Goal: Task Accomplishment & Management: Manage account settings

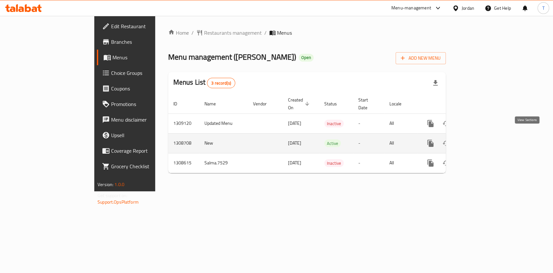
click at [481, 139] on icon "enhanced table" at bounding box center [478, 143] width 8 height 8
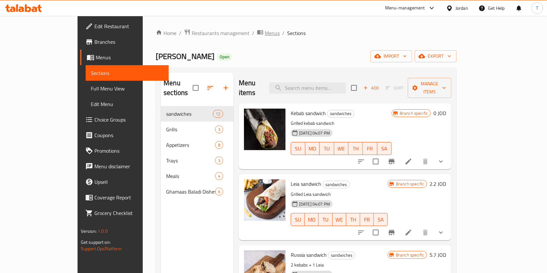
click at [265, 36] on span "Menus" at bounding box center [272, 33] width 15 height 8
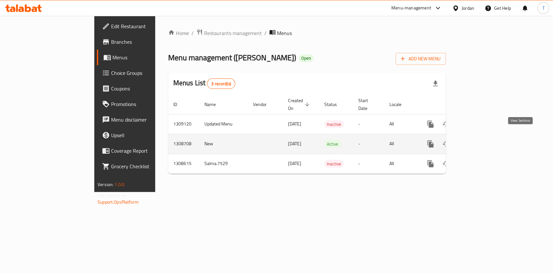
click at [481, 140] on icon "enhanced table" at bounding box center [478, 144] width 8 height 8
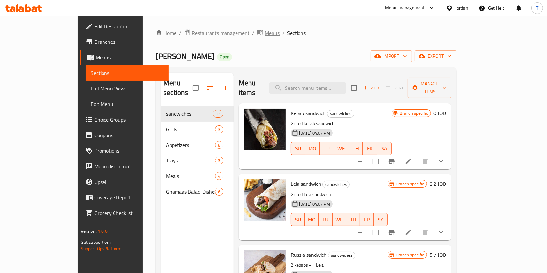
click at [265, 34] on span "Menus" at bounding box center [272, 33] width 15 height 8
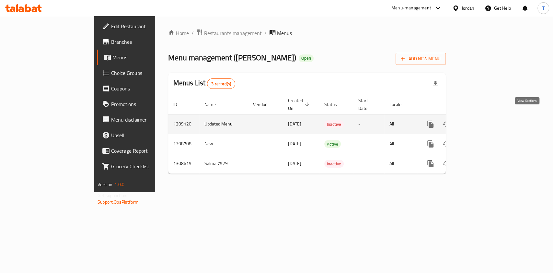
click at [481, 120] on icon "enhanced table" at bounding box center [478, 124] width 8 height 8
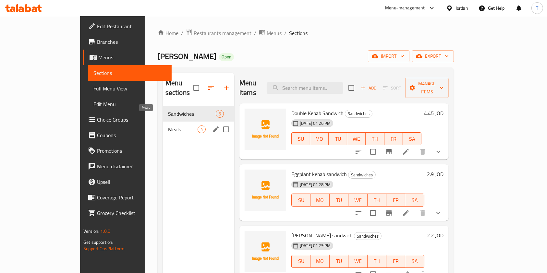
click at [168, 125] on span "Meals" at bounding box center [182, 129] width 29 height 8
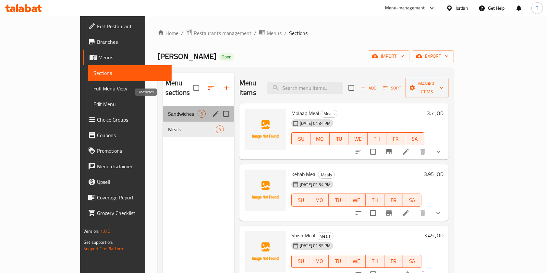
click at [168, 110] on span "Sandwiches" at bounding box center [182, 114] width 29 height 8
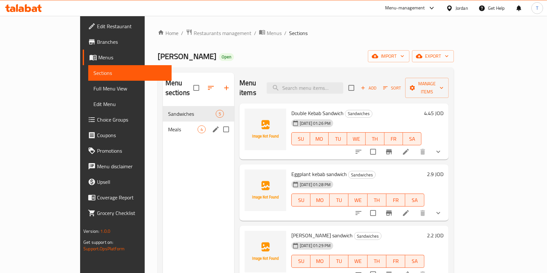
click at [168, 125] on span "Meals" at bounding box center [182, 129] width 29 height 8
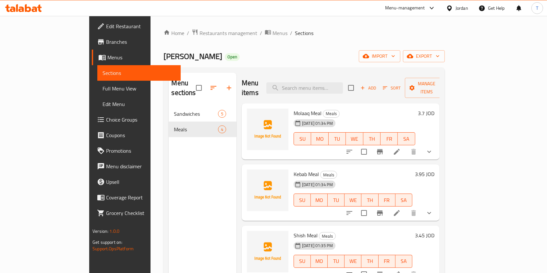
click at [400, 84] on span "Sort" at bounding box center [392, 87] width 18 height 7
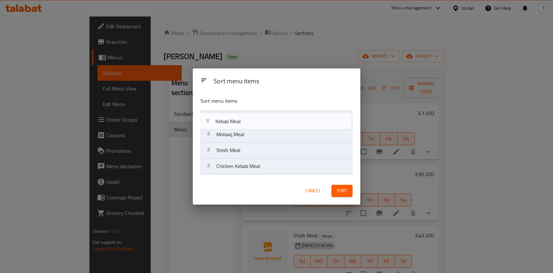
drag, startPoint x: 268, startPoint y: 127, endPoint x: 267, endPoint y: 123, distance: 4.6
click at [267, 123] on nav "Molaaq Meal Kebab Meal Shish Meal Chicken Kebab Meal" at bounding box center [277, 142] width 152 height 64
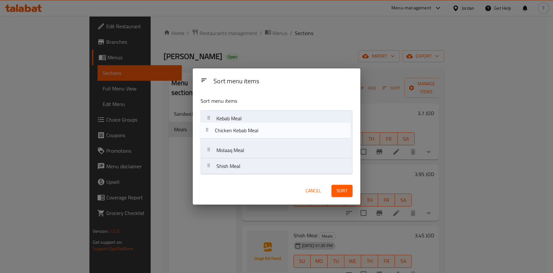
drag, startPoint x: 269, startPoint y: 170, endPoint x: 268, endPoint y: 131, distance: 38.9
click at [268, 131] on nav "Kebab Meal Molaaq Meal Shish Meal Chicken Kebab Meal" at bounding box center [277, 142] width 152 height 64
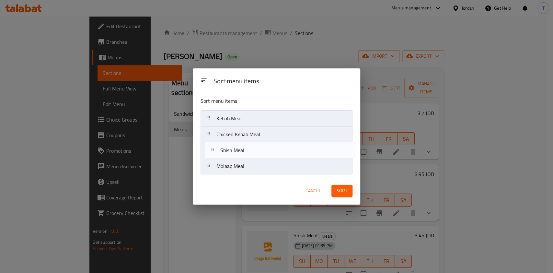
drag, startPoint x: 270, startPoint y: 167, endPoint x: 274, endPoint y: 147, distance: 20.9
click at [274, 147] on nav "Kebab Meal Chicken Kebab Meal Molaaq Meal Shish Meal" at bounding box center [277, 142] width 152 height 64
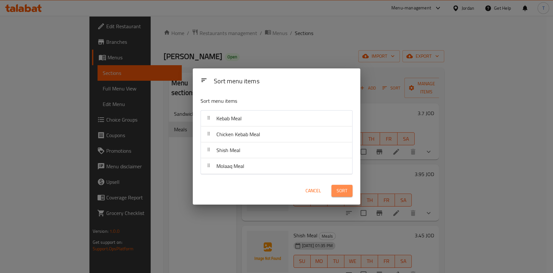
click at [345, 189] on span "Sort" at bounding box center [342, 191] width 11 height 8
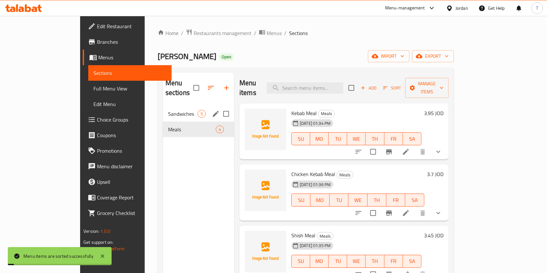
click at [168, 110] on span "Sandwiches" at bounding box center [182, 114] width 29 height 8
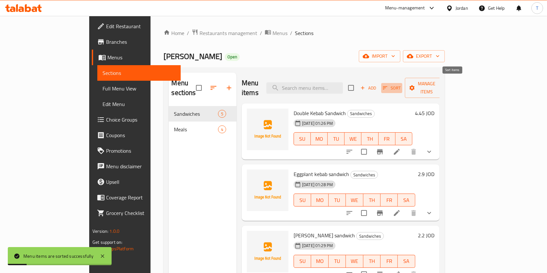
click at [400, 84] on span "Sort" at bounding box center [392, 87] width 18 height 7
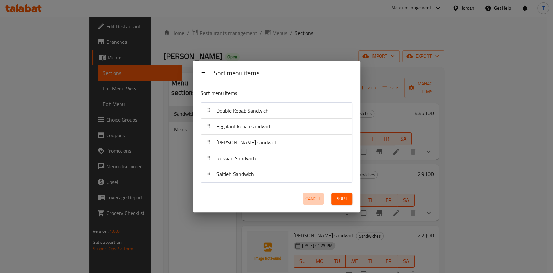
click at [318, 198] on span "Cancel" at bounding box center [314, 199] width 16 height 8
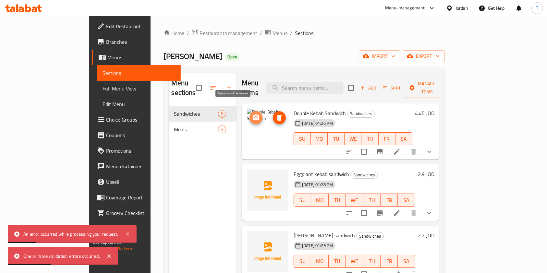
click at [253, 114] on icon "upload picture" at bounding box center [256, 117] width 6 height 6
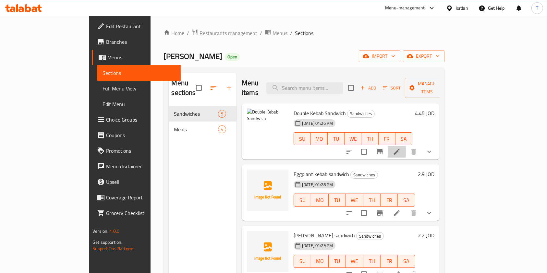
click at [406, 146] on li at bounding box center [396, 152] width 18 height 12
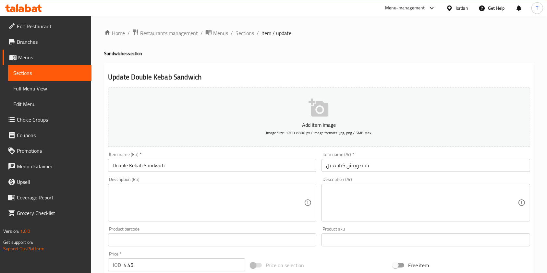
click at [332, 112] on button "Add item image Image Size: 1200 x 800 px / Image formats: jpg, png / 5MB Max." at bounding box center [319, 117] width 422 height 59
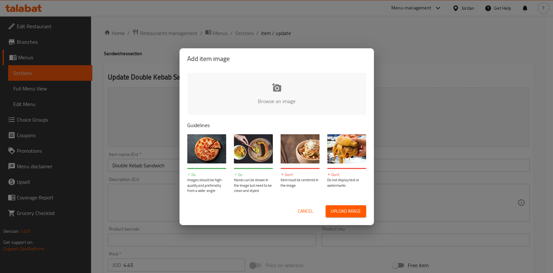
click at [276, 87] on input "file" at bounding box center [495, 103] width 617 height 61
type input "C:\fakepath\5.png"
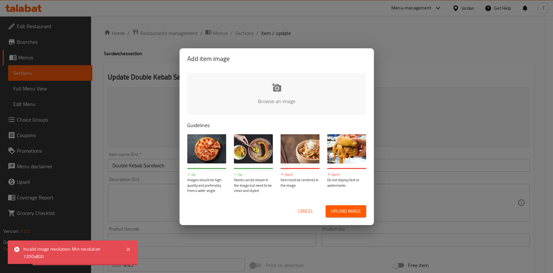
click at [283, 92] on input "file" at bounding box center [495, 103] width 617 height 61
click at [305, 212] on span "Cancel" at bounding box center [306, 211] width 16 height 8
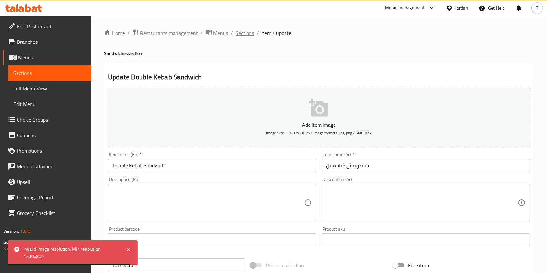
click at [244, 31] on span "Sections" at bounding box center [244, 33] width 18 height 8
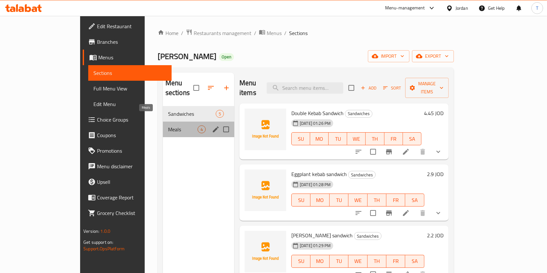
click at [168, 125] on span "Meals" at bounding box center [182, 129] width 29 height 8
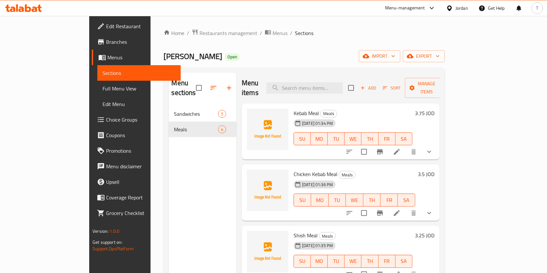
click at [169, 89] on div "Menu sections" at bounding box center [203, 88] width 68 height 31
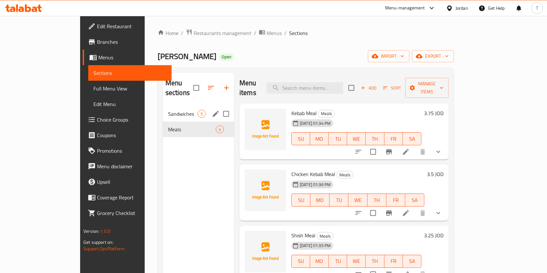
click at [163, 106] on div "Sandwiches 5" at bounding box center [198, 114] width 71 height 16
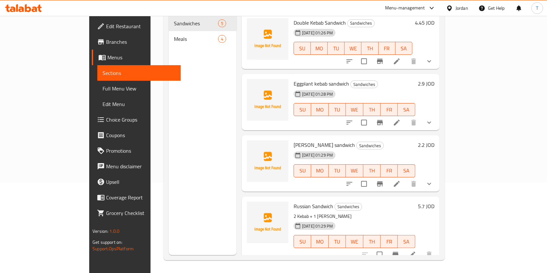
drag, startPoint x: 360, startPoint y: 187, endPoint x: 335, endPoint y: 189, distance: 25.0
click at [335, 196] on div "Russian Sandwich Sandwiches 2 Kebab + 1 [PERSON_NAME] [DATE] 01:29 PM SU MO TU …" at bounding box center [341, 229] width 198 height 66
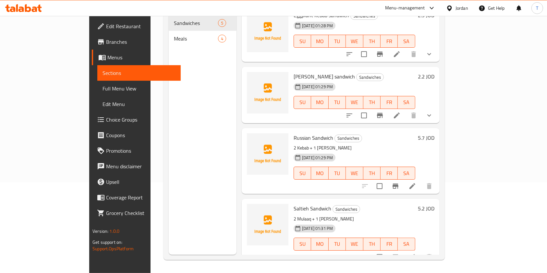
scroll to position [60, 0]
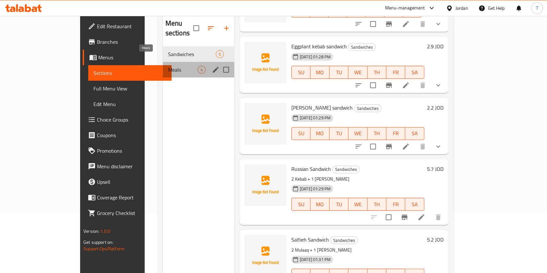
click at [168, 66] on span "Meals" at bounding box center [182, 70] width 29 height 8
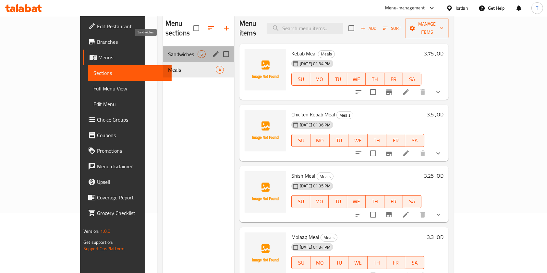
click at [168, 50] on span "Sandwiches" at bounding box center [182, 54] width 29 height 8
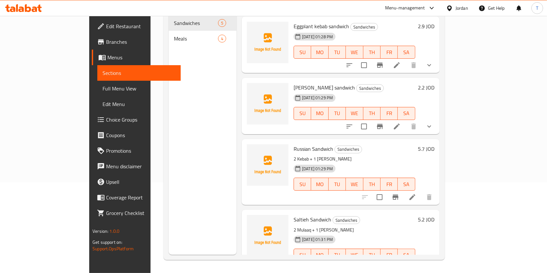
scroll to position [68, 0]
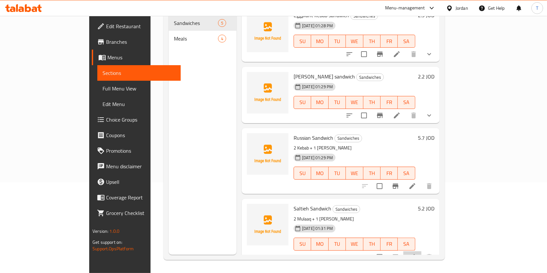
click at [416, 253] on icon at bounding box center [412, 257] width 8 height 8
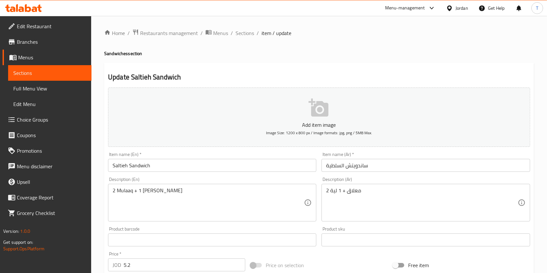
scroll to position [49, 0]
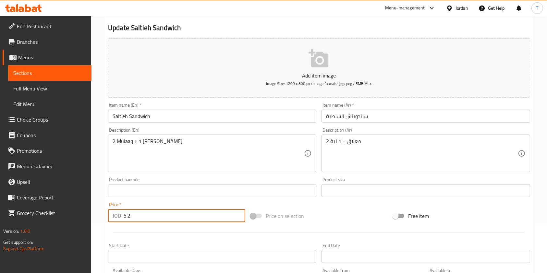
click at [196, 219] on input "5.2" at bounding box center [185, 215] width 122 height 13
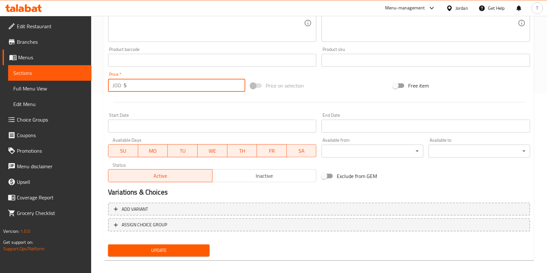
scroll to position [185, 0]
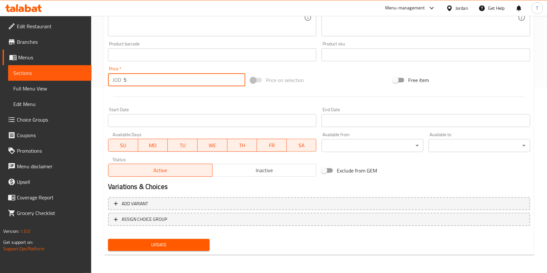
type input "5"
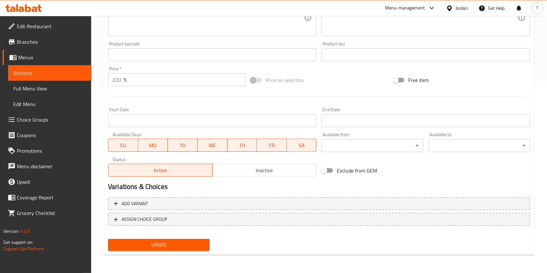
click at [179, 237] on div "Update" at bounding box center [158, 244] width 107 height 17
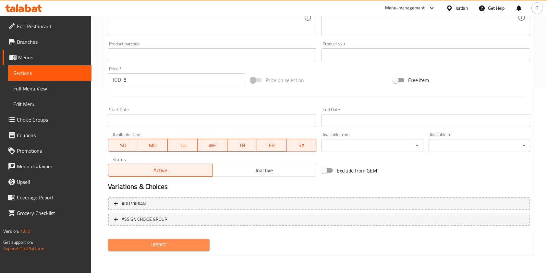
click at [166, 245] on span "Update" at bounding box center [158, 245] width 91 height 8
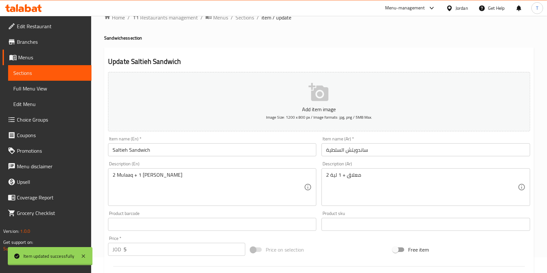
scroll to position [0, 0]
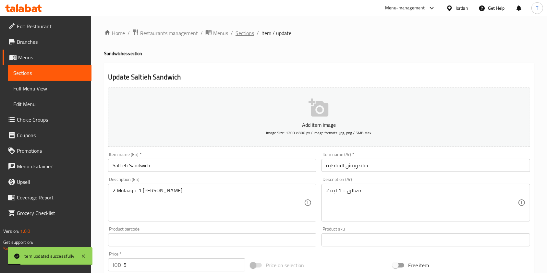
click at [243, 34] on span "Sections" at bounding box center [244, 33] width 18 height 8
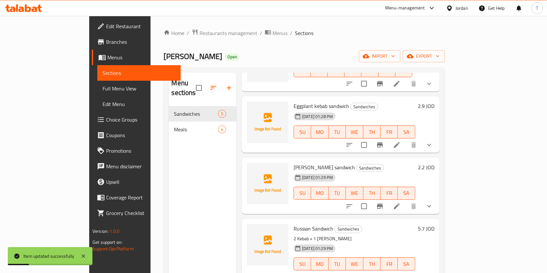
scroll to position [91, 0]
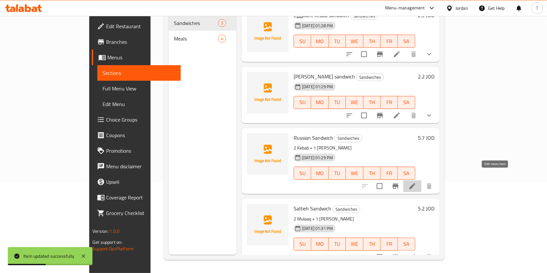
click at [415, 183] on icon at bounding box center [412, 186] width 6 height 6
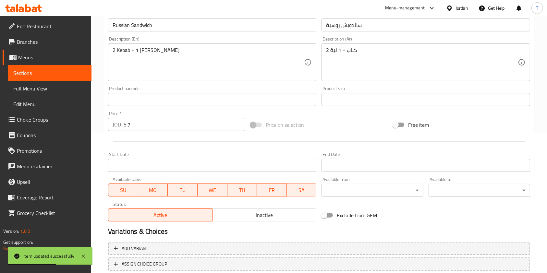
scroll to position [141, 0]
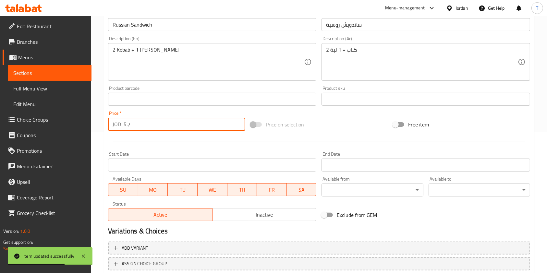
click at [132, 121] on input "5.7" at bounding box center [185, 124] width 122 height 13
type input "5.5"
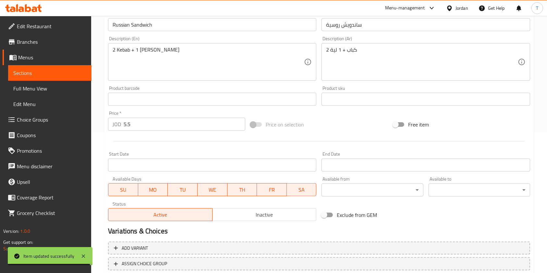
click at [133, 138] on div at bounding box center [318, 141] width 427 height 16
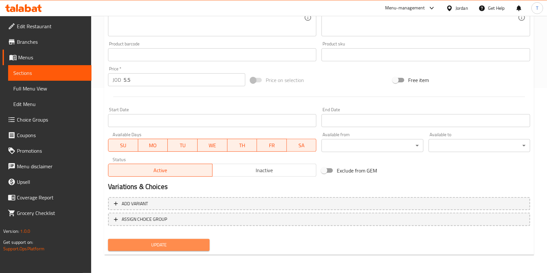
click at [168, 250] on button "Update" at bounding box center [158, 245] width 101 height 12
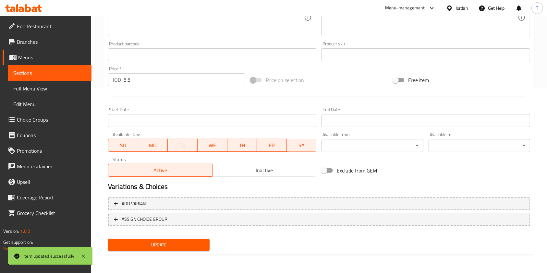
scroll to position [0, 0]
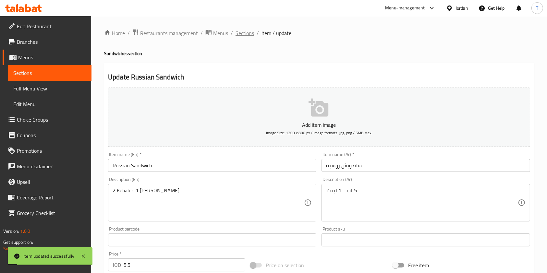
click at [244, 33] on span "Sections" at bounding box center [244, 33] width 18 height 8
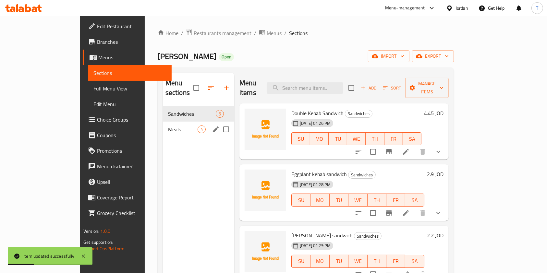
click at [168, 125] on span "Meals" at bounding box center [182, 129] width 29 height 8
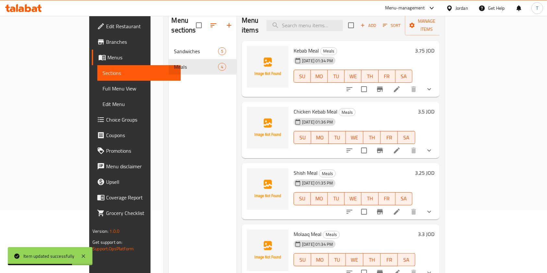
scroll to position [91, 0]
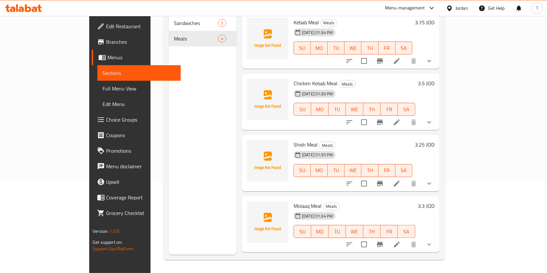
click at [406, 239] on li at bounding box center [396, 245] width 18 height 12
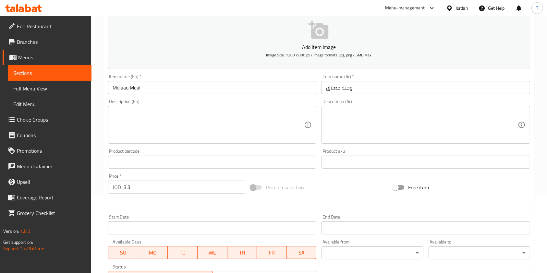
scroll to position [78, 0]
click at [151, 186] on input "3.3" at bounding box center [185, 186] width 122 height 13
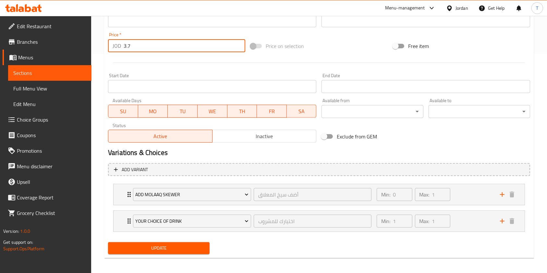
scroll to position [222, 0]
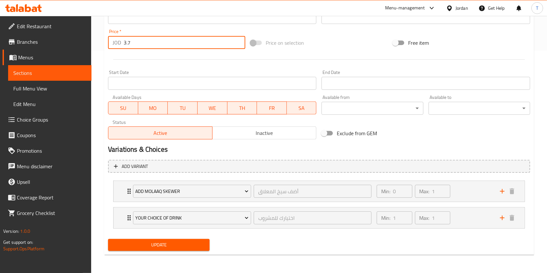
type input "3.7"
click at [150, 240] on button "Update" at bounding box center [158, 245] width 101 height 12
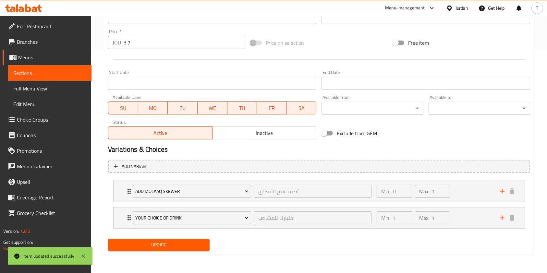
scroll to position [0, 0]
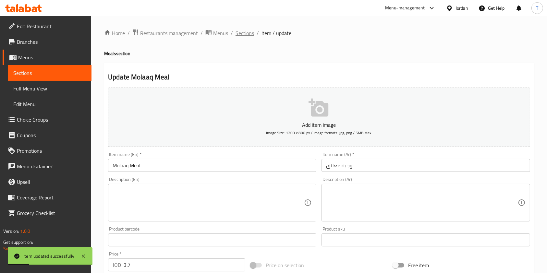
click at [246, 36] on span "Sections" at bounding box center [244, 33] width 18 height 8
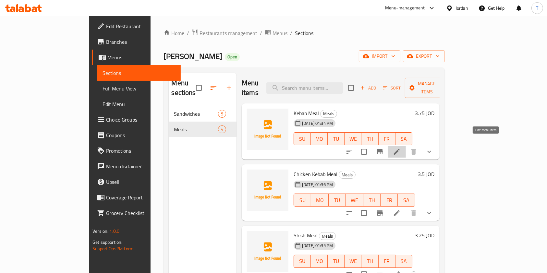
click at [399, 149] on icon at bounding box center [397, 152] width 6 height 6
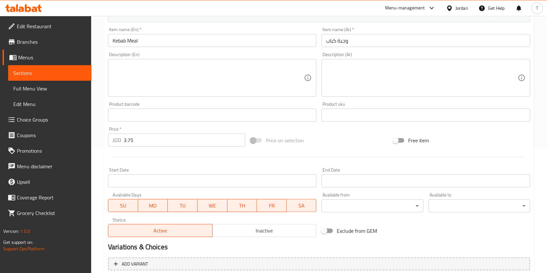
scroll to position [125, 0]
click at [129, 142] on input "3.75" at bounding box center [185, 139] width 122 height 13
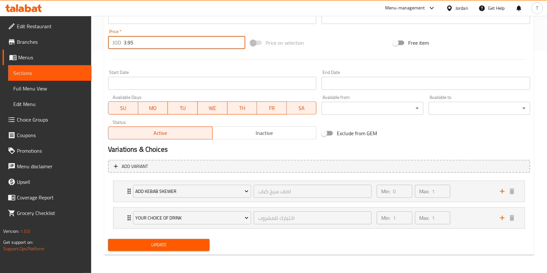
type input "3.95"
click at [141, 251] on button "Update" at bounding box center [158, 245] width 101 height 12
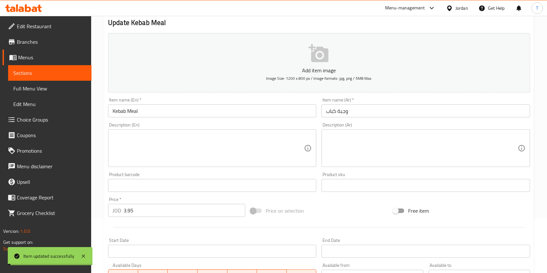
scroll to position [0, 0]
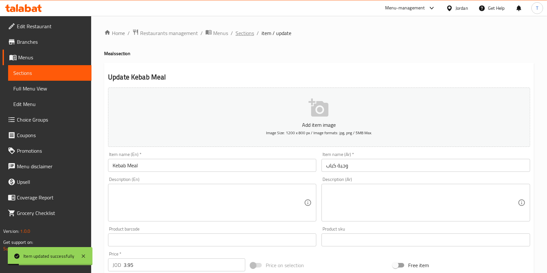
click at [242, 30] on span "Sections" at bounding box center [244, 33] width 18 height 8
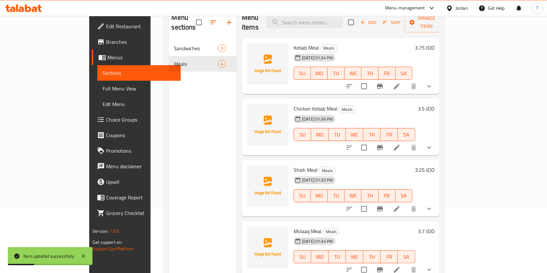
scroll to position [66, 0]
click at [406, 203] on li at bounding box center [396, 208] width 18 height 12
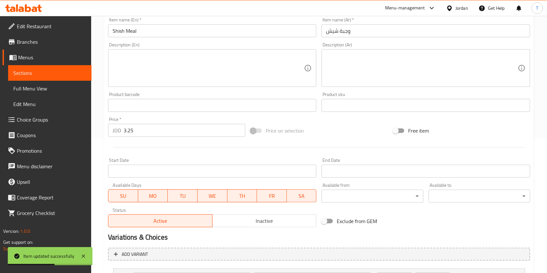
scroll to position [142, 0]
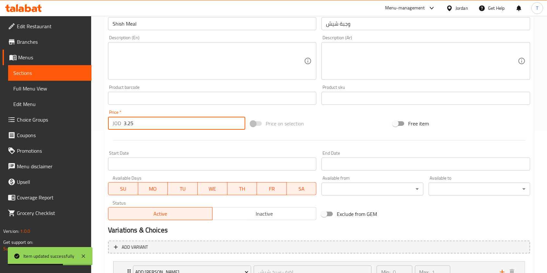
click at [128, 126] on input "3.25" at bounding box center [185, 123] width 122 height 13
click at [130, 124] on input "3.25" at bounding box center [185, 123] width 122 height 13
click at [126, 126] on input "345" at bounding box center [185, 123] width 122 height 13
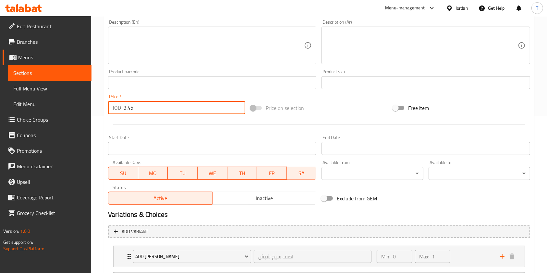
scroll to position [222, 0]
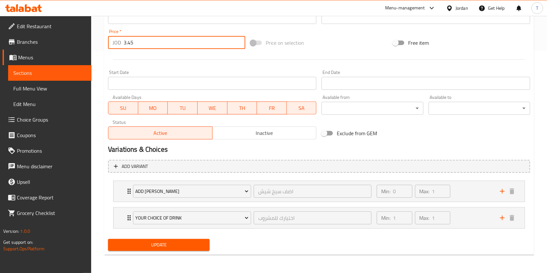
type input "3.45"
click at [172, 239] on button "Update" at bounding box center [158, 245] width 101 height 12
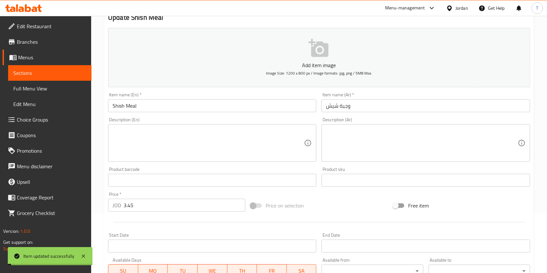
scroll to position [0, 0]
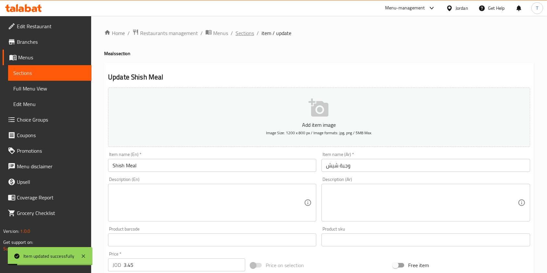
click at [243, 37] on span "Sections" at bounding box center [244, 33] width 18 height 8
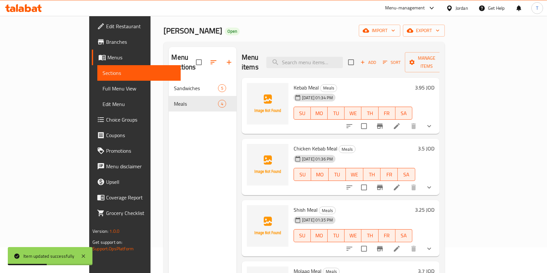
scroll to position [21, 0]
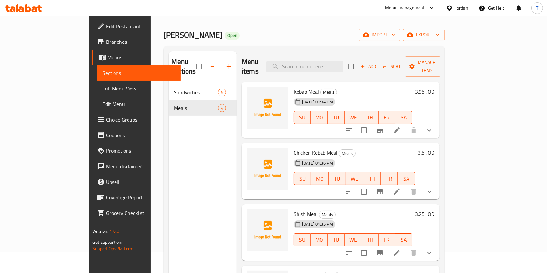
click at [406, 186] on li at bounding box center [396, 192] width 18 height 12
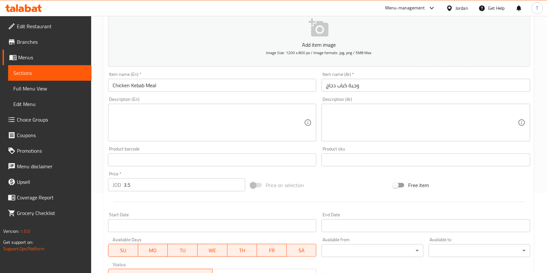
scroll to position [81, 0]
click at [205, 184] on input "3.5" at bounding box center [185, 184] width 122 height 13
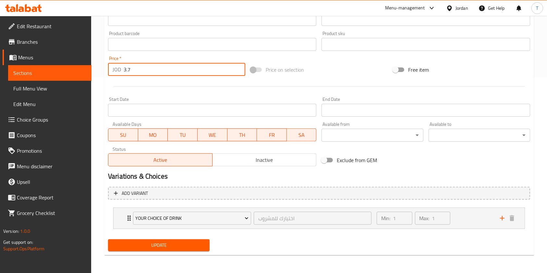
scroll to position [196, 0]
type input "3.7"
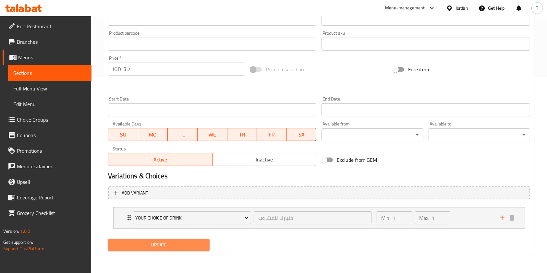
click at [177, 247] on span "Update" at bounding box center [158, 245] width 91 height 8
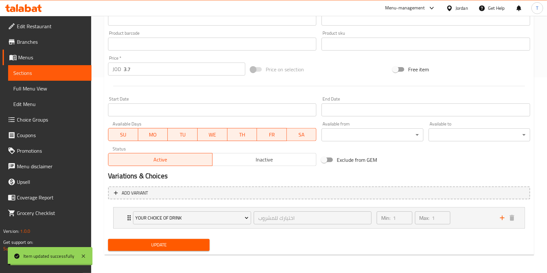
scroll to position [0, 0]
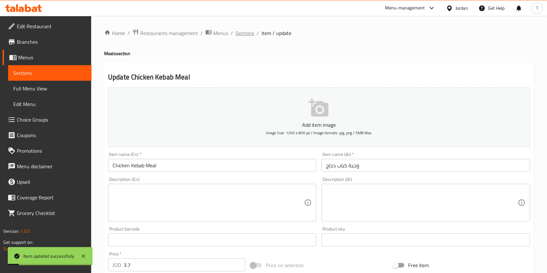
click at [244, 34] on span "Sections" at bounding box center [244, 33] width 18 height 8
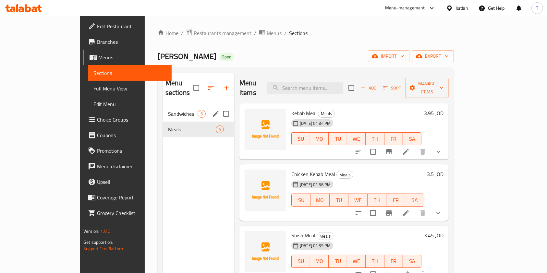
click at [163, 108] on div "Sandwiches 5" at bounding box center [198, 114] width 71 height 16
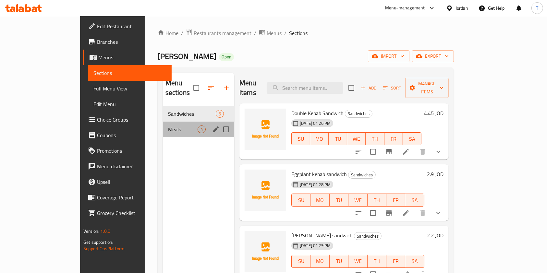
click at [163, 125] on div "Meals 4" at bounding box center [198, 130] width 71 height 16
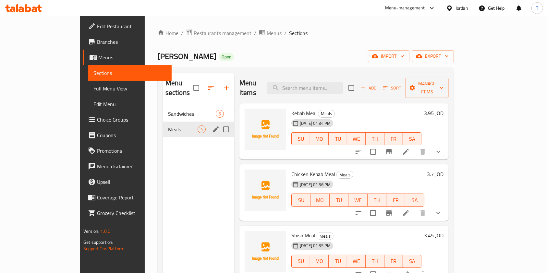
click at [163, 110] on div "Sandwiches 5" at bounding box center [198, 114] width 71 height 16
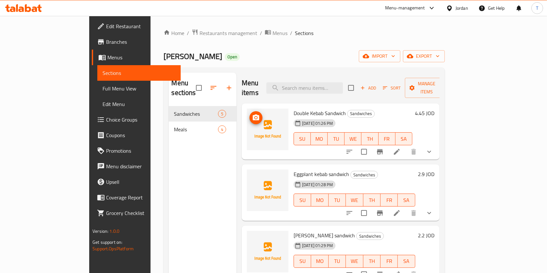
click at [247, 124] on img at bounding box center [267, 129] width 41 height 41
click at [247, 109] on img at bounding box center [267, 129] width 41 height 41
click at [400, 148] on icon at bounding box center [397, 152] width 8 height 8
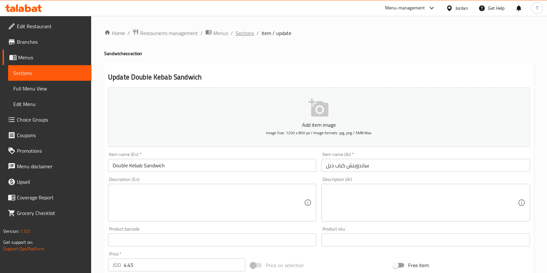
click at [243, 36] on span "Sections" at bounding box center [244, 33] width 18 height 8
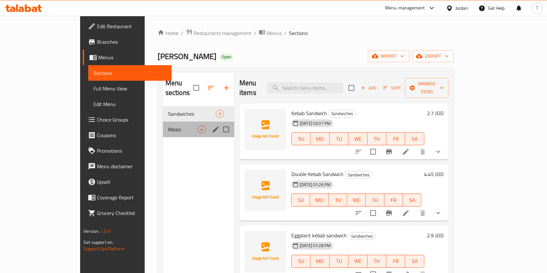
click at [163, 125] on div "Meals 4" at bounding box center [198, 130] width 71 height 16
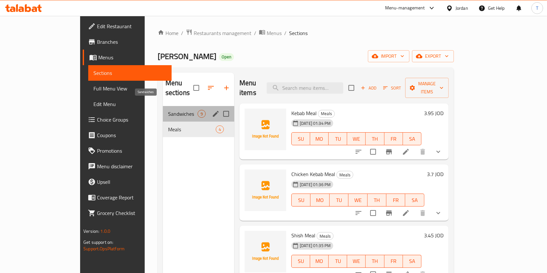
click at [168, 110] on span "Sandwiches" at bounding box center [182, 114] width 29 height 8
